Goal: Information Seeking & Learning: Check status

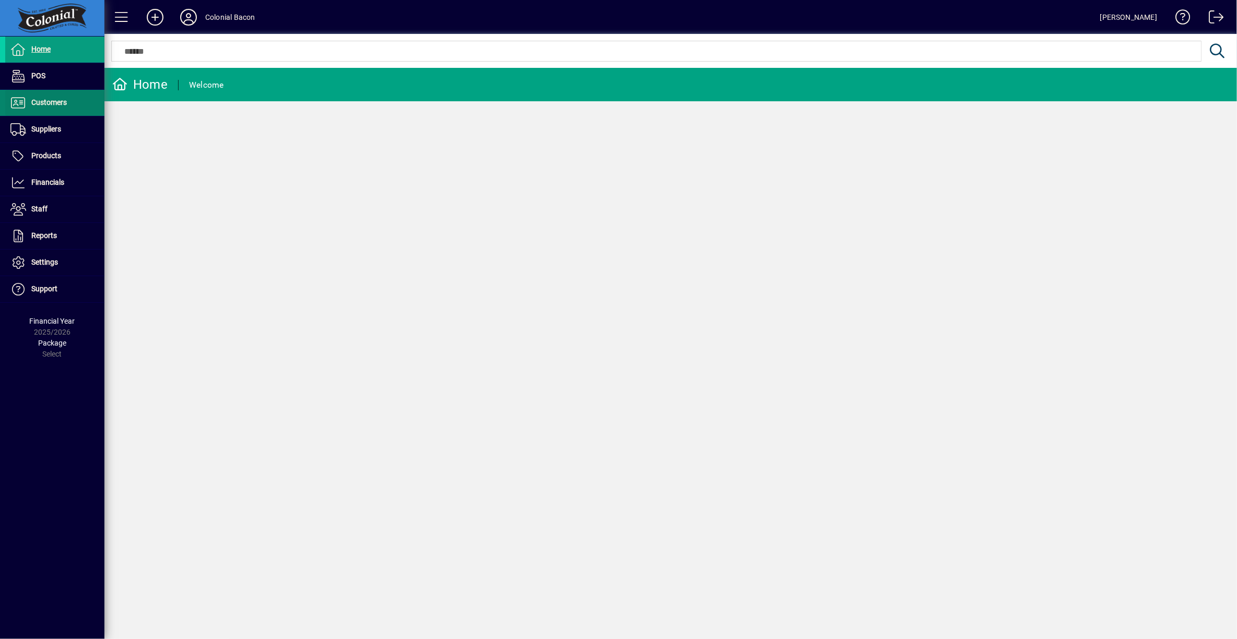
click at [43, 105] on span "Customers" at bounding box center [48, 102] width 35 height 8
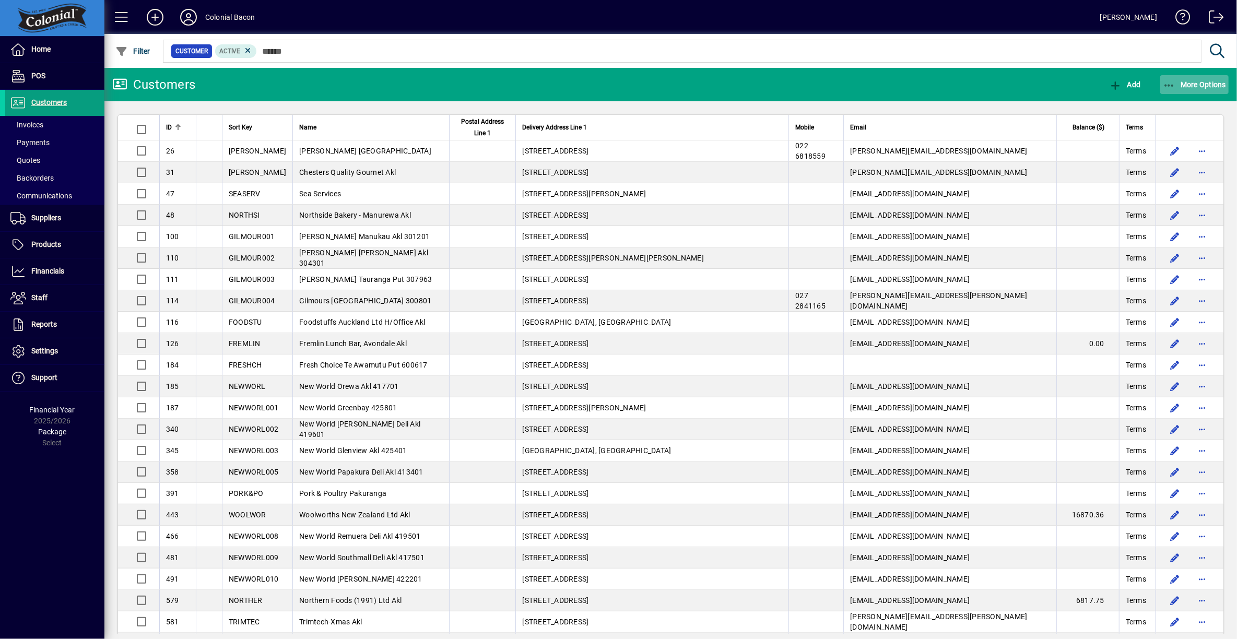
click at [1202, 78] on span "button" at bounding box center [1194, 84] width 69 height 25
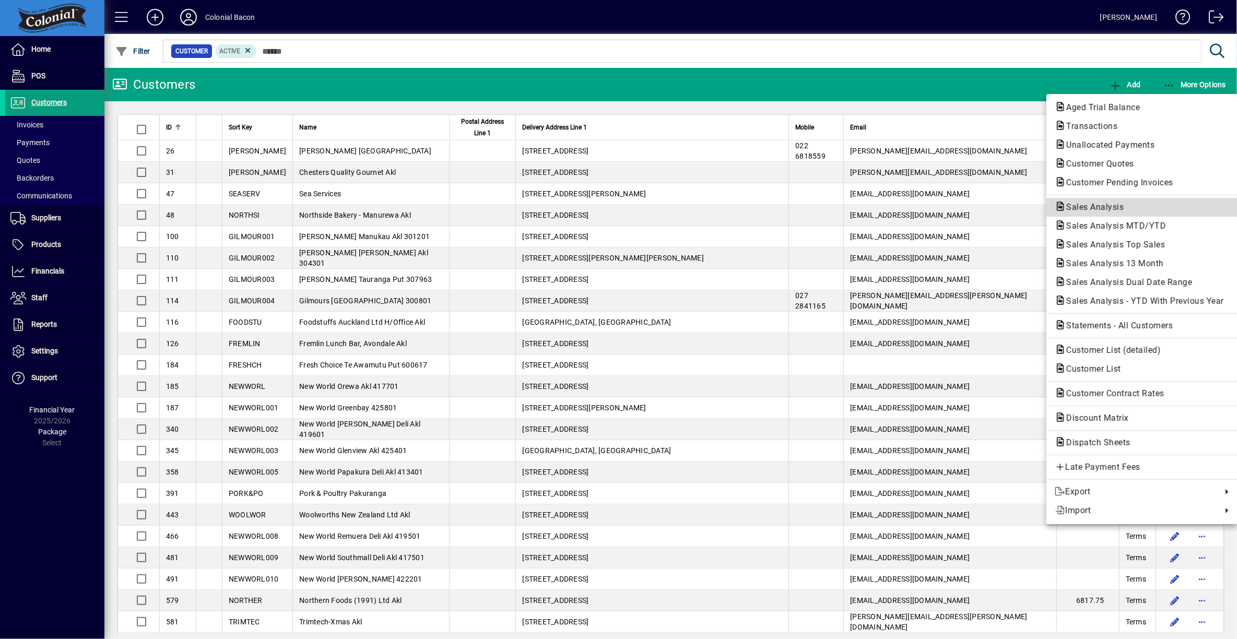
click at [1097, 206] on span "Sales Analysis" at bounding box center [1091, 207] width 74 height 10
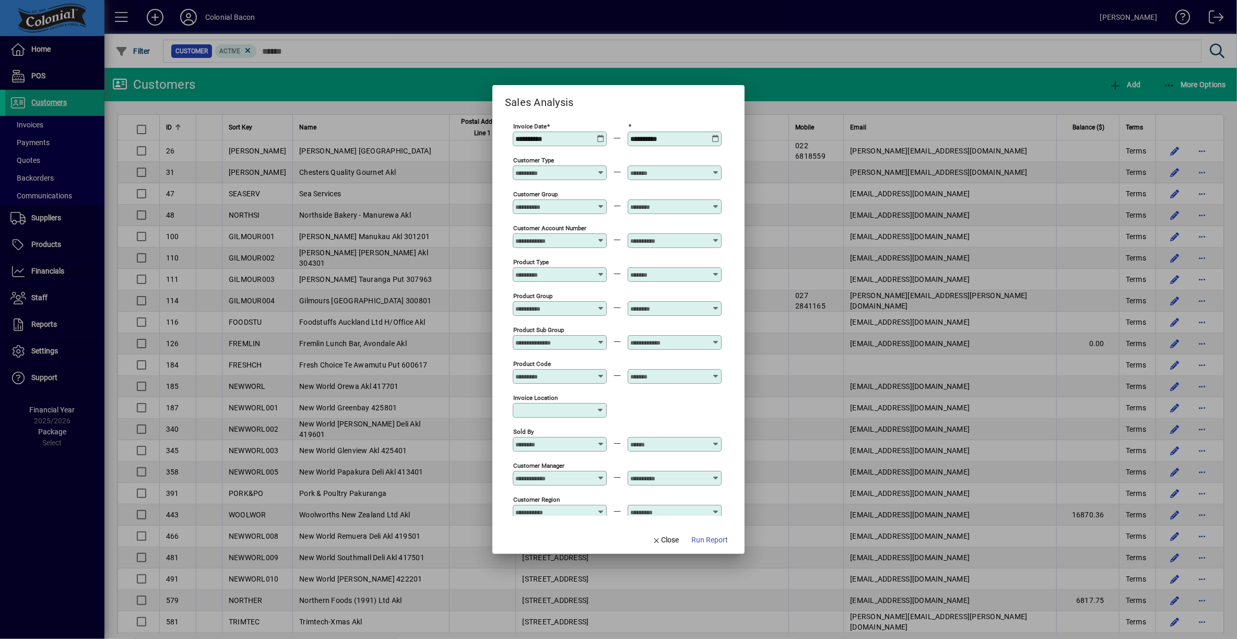
type input "**********"
click at [713, 538] on span "Run Report" at bounding box center [709, 539] width 37 height 11
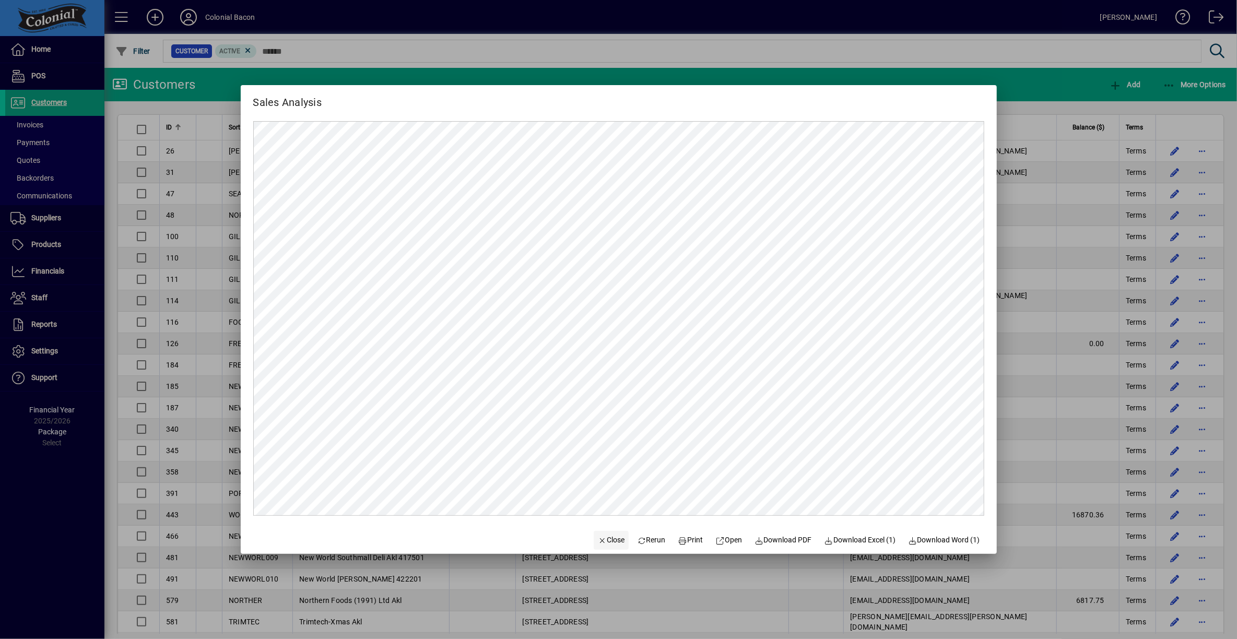
click at [605, 543] on span "Close" at bounding box center [611, 539] width 27 height 11
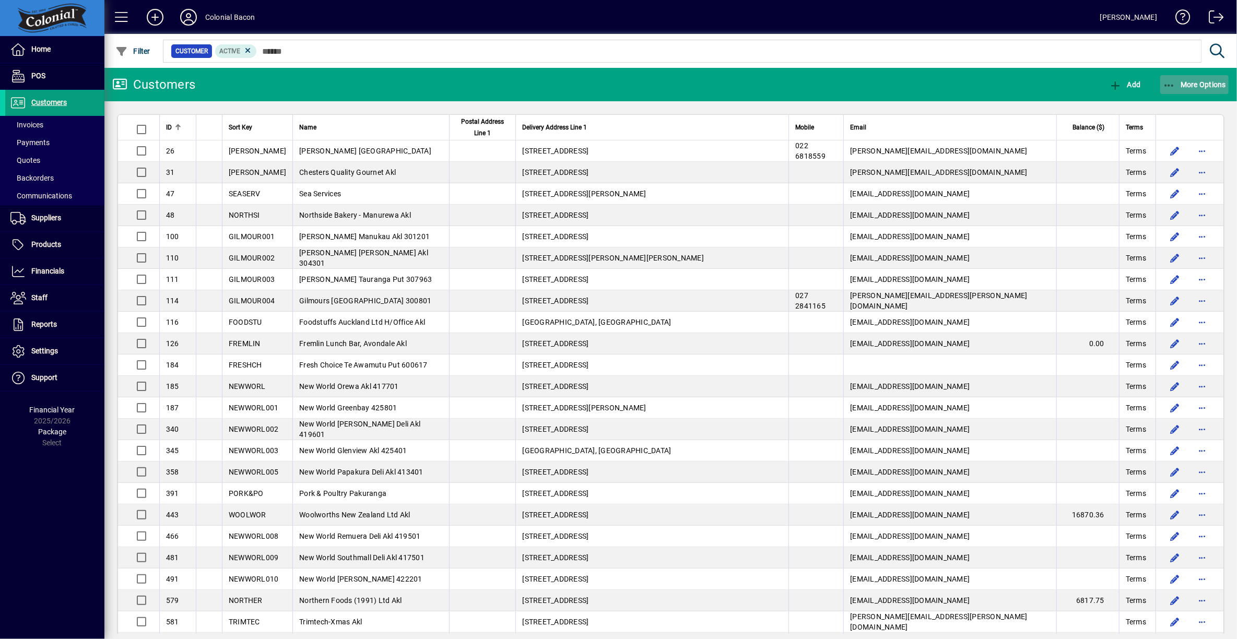
click at [1210, 79] on button "More Options" at bounding box center [1194, 84] width 69 height 19
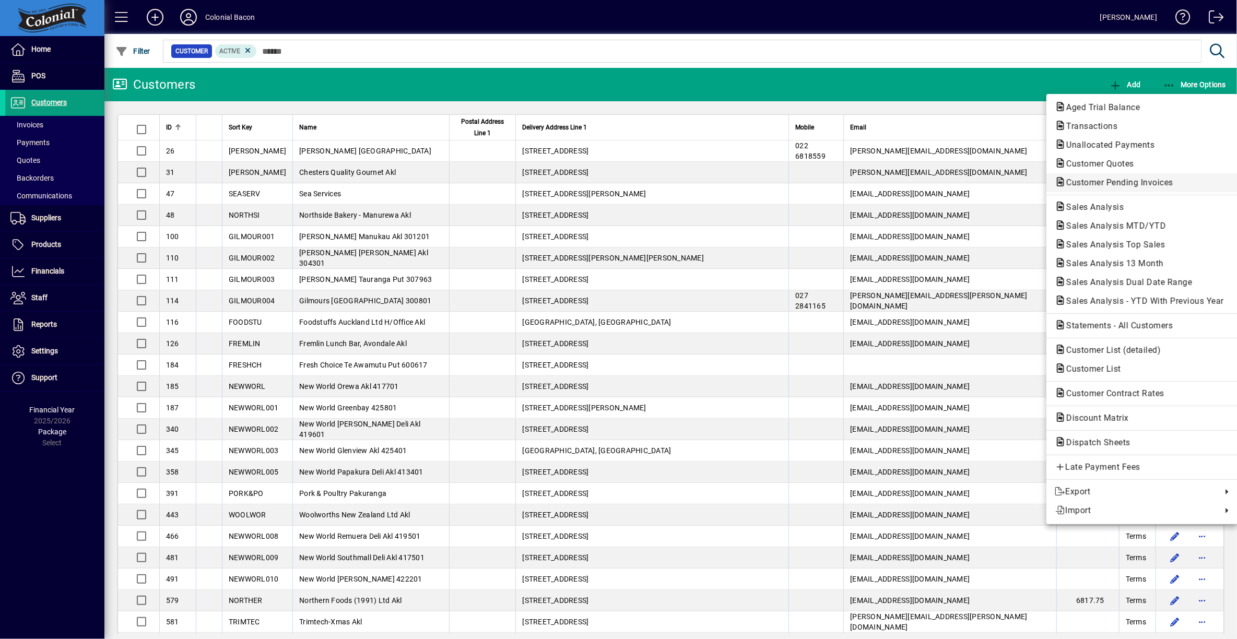
click at [1128, 180] on span "Customer Pending Invoices" at bounding box center [1116, 182] width 124 height 10
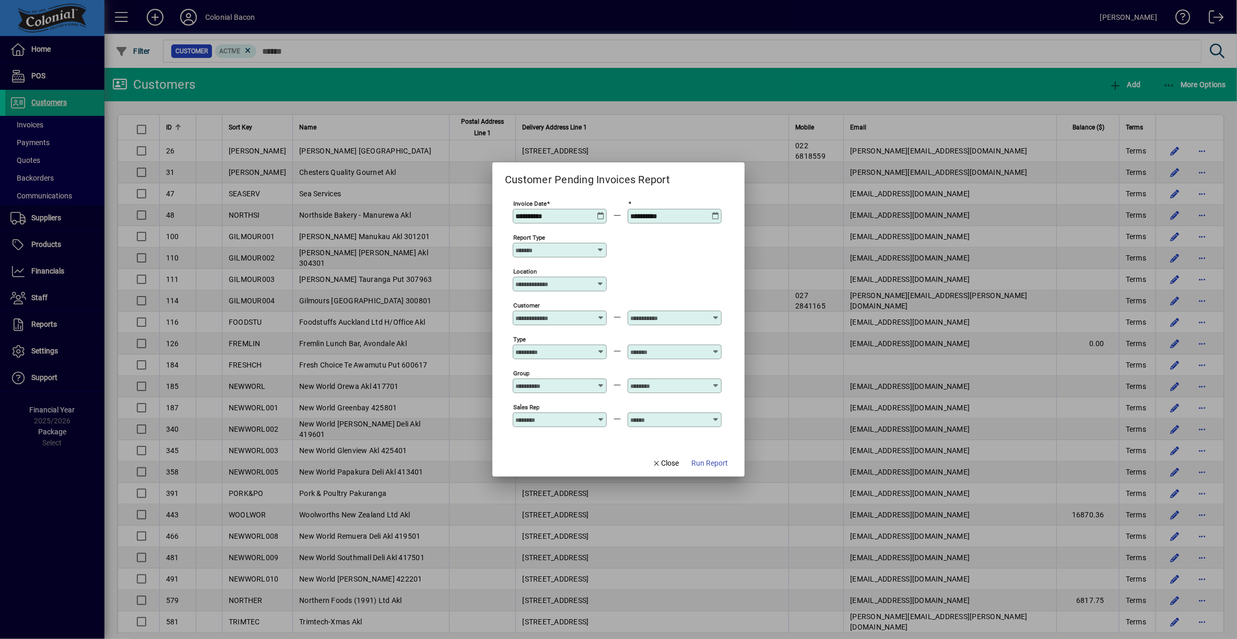
click at [718, 469] on span "Run Report" at bounding box center [709, 463] width 37 height 11
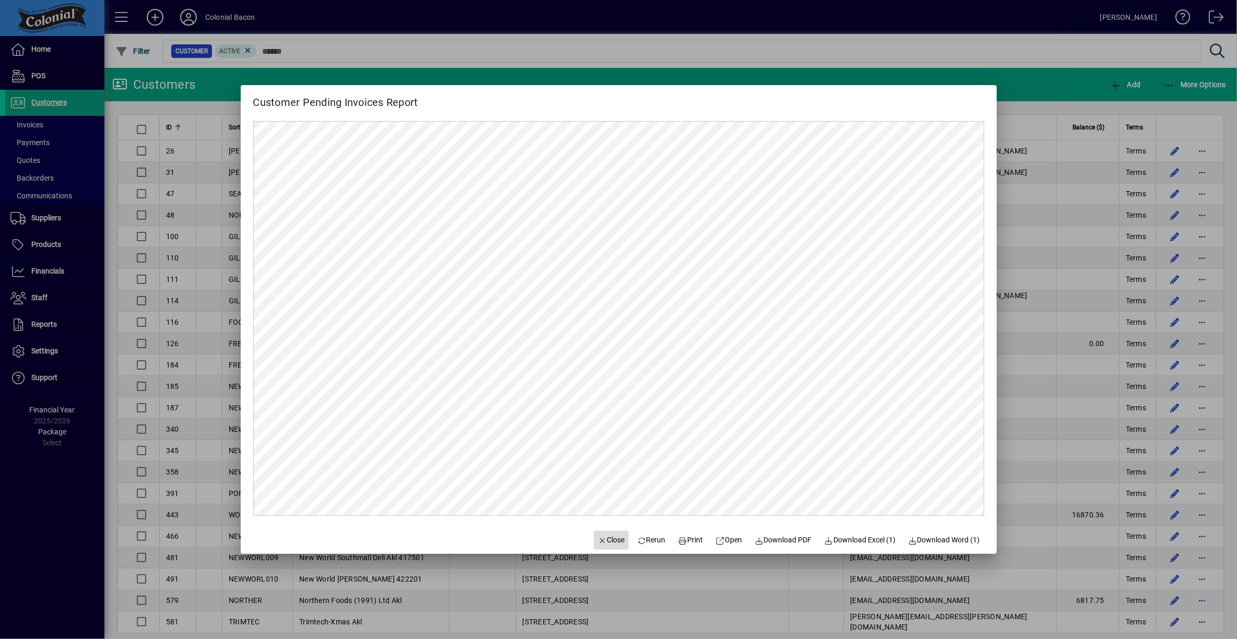
click at [607, 540] on span "Close" at bounding box center [611, 539] width 27 height 11
